Goal: Task Accomplishment & Management: Use online tool/utility

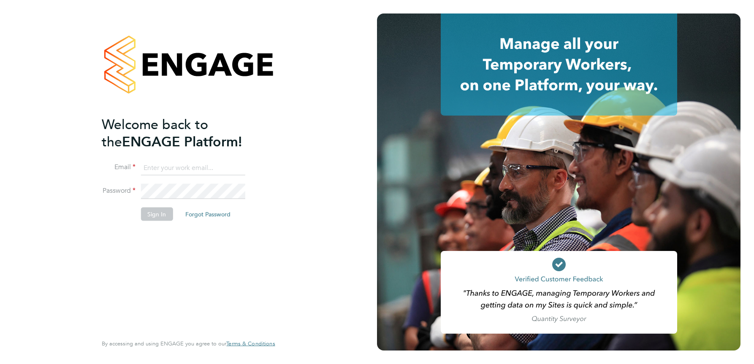
type input "julie.tante@apleona.com"
click at [152, 213] on button "Sign In" at bounding box center [157, 215] width 32 height 14
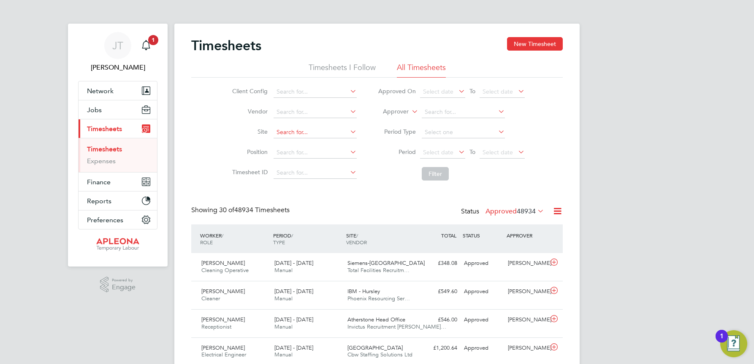
click at [286, 130] on input at bounding box center [315, 133] width 83 height 12
type input "Llantrisant / Pontyclun"
click at [442, 170] on button "Filter" at bounding box center [435, 174] width 27 height 14
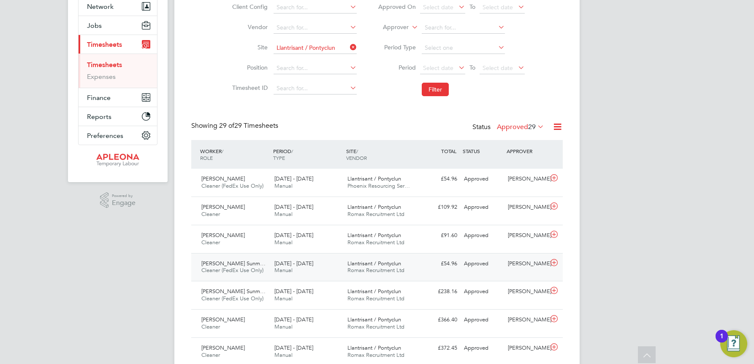
click at [379, 267] on span "Romax Recruitment Ltd" at bounding box center [375, 270] width 57 height 7
